Goal: Transaction & Acquisition: Purchase product/service

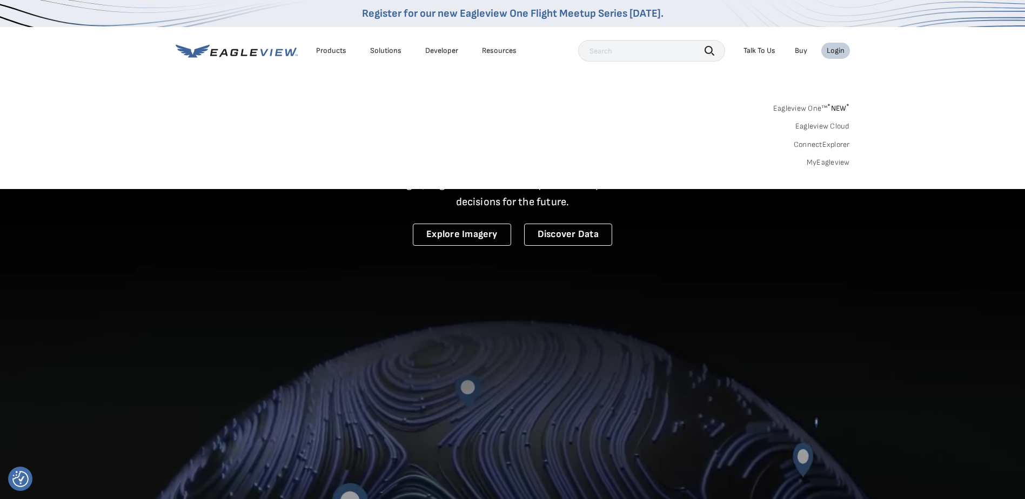
click at [808, 163] on link "MyEagleview" at bounding box center [827, 163] width 43 height 10
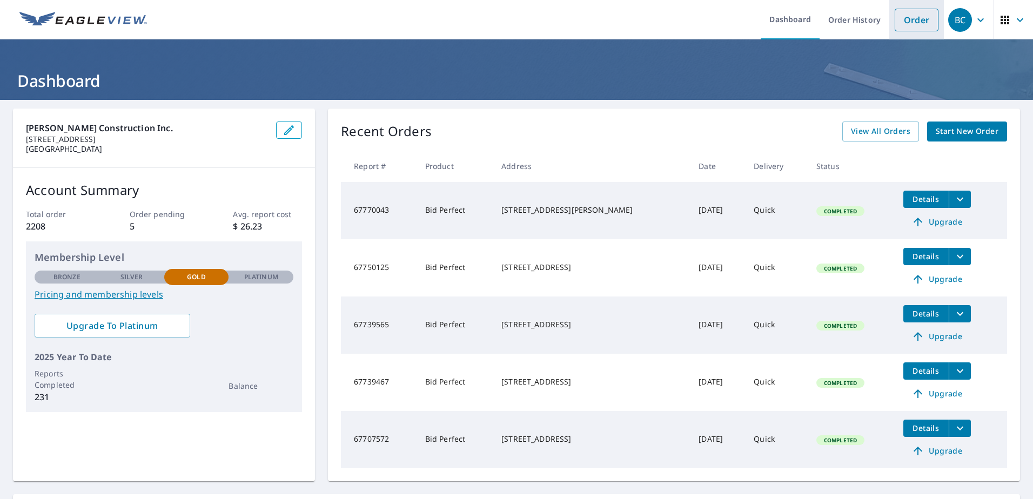
click at [918, 24] on link "Order" at bounding box center [916, 20] width 44 height 23
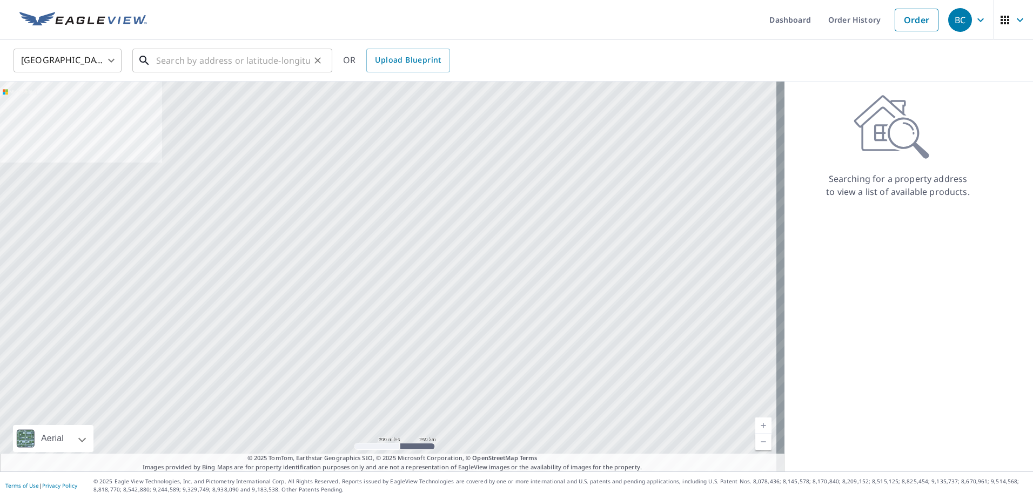
click at [159, 59] on input "text" at bounding box center [233, 60] width 154 height 30
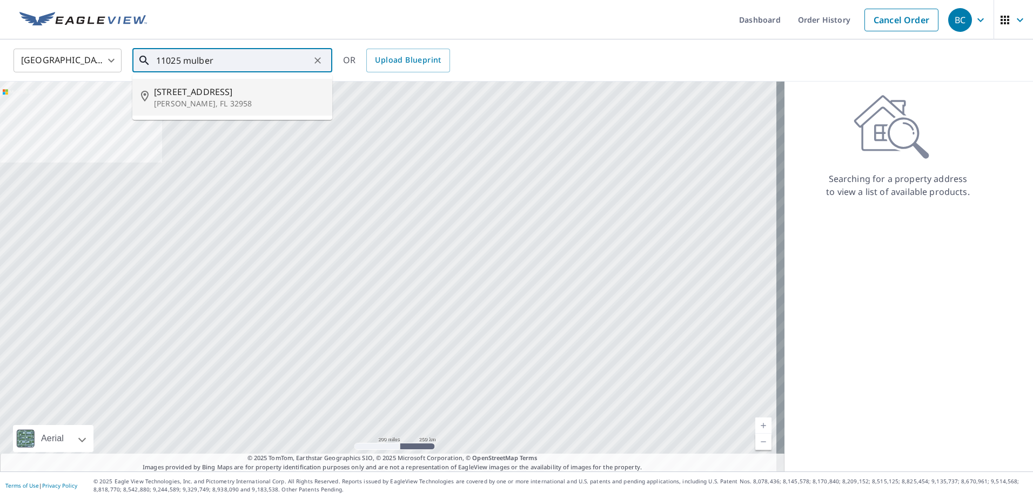
click at [173, 91] on span "11025 Mulberry St" at bounding box center [239, 91] width 170 height 13
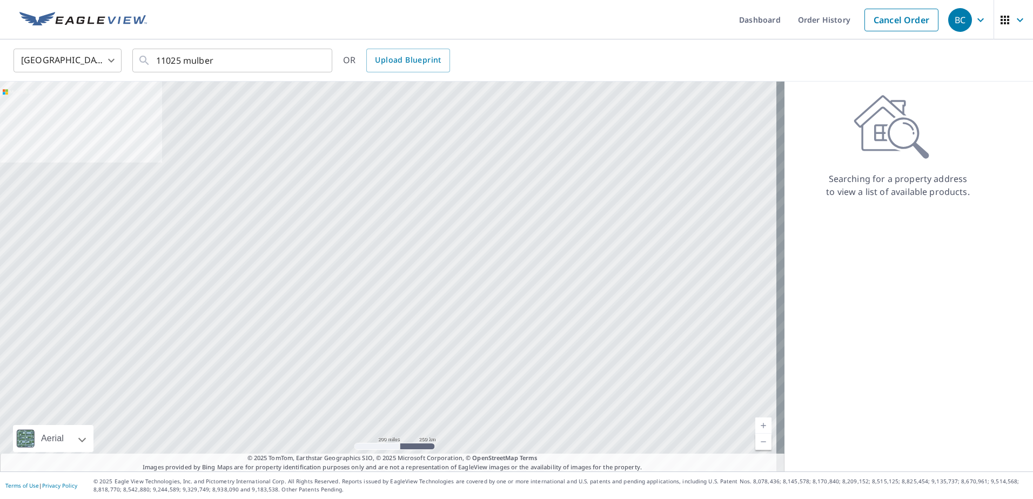
type input "11025 Mulberry St Sebastian, FL 32958"
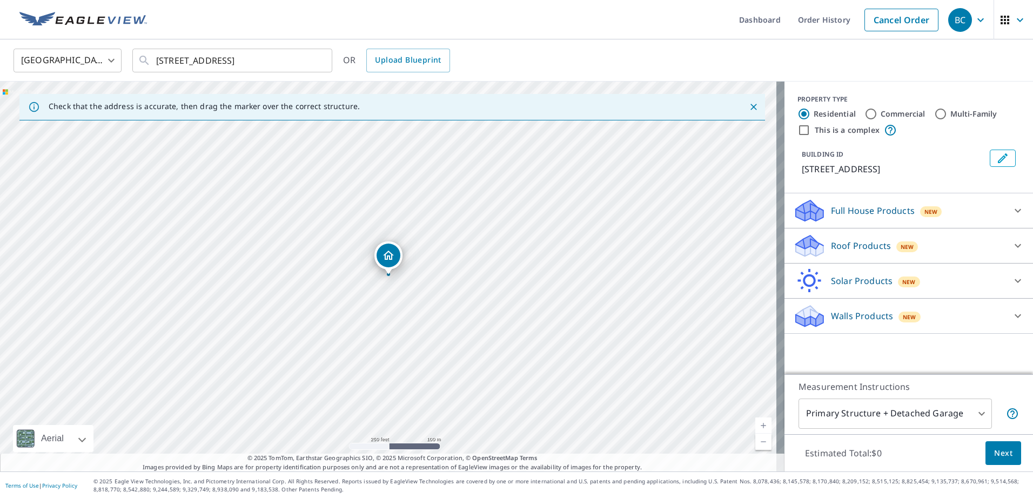
click at [944, 254] on div "Roof Products New" at bounding box center [899, 245] width 212 height 25
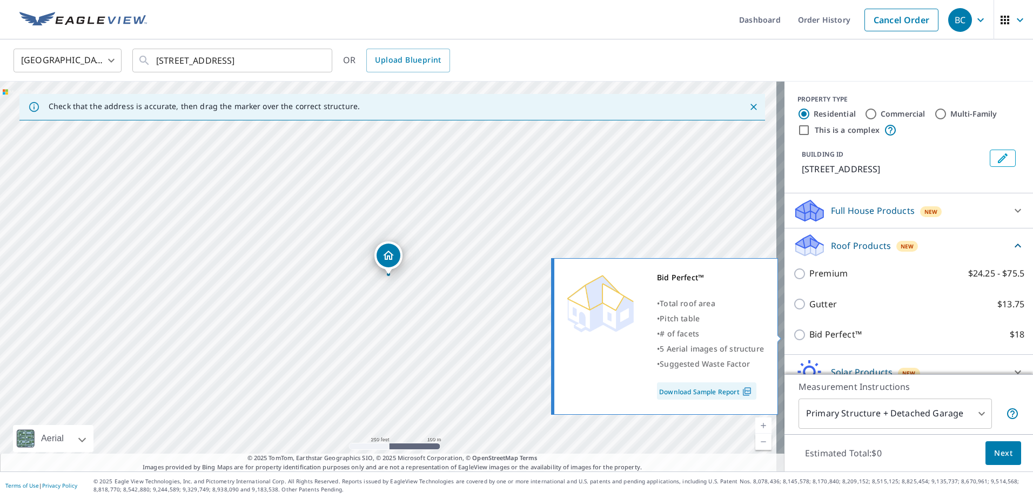
click at [794, 337] on input "Bid Perfect™ $18" at bounding box center [801, 334] width 16 height 13
checkbox input "true"
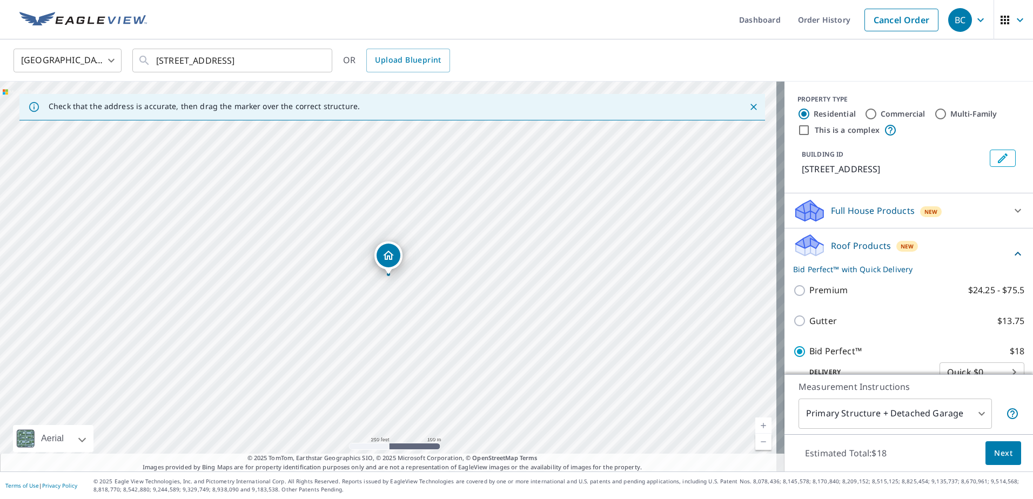
click at [998, 453] on span "Next" at bounding box center [1003, 454] width 18 height 14
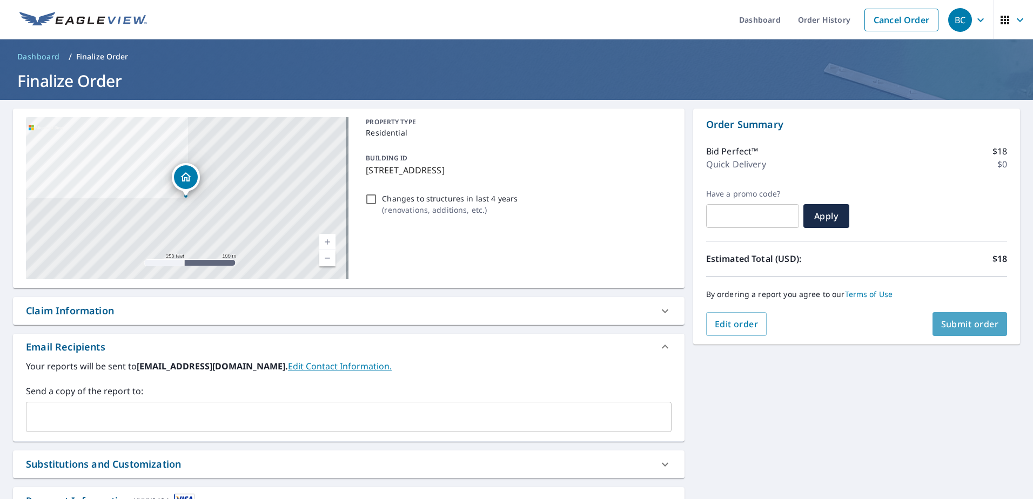
click at [965, 331] on button "Submit order" at bounding box center [969, 324] width 75 height 24
checkbox input "true"
